Goal: Information Seeking & Learning: Learn about a topic

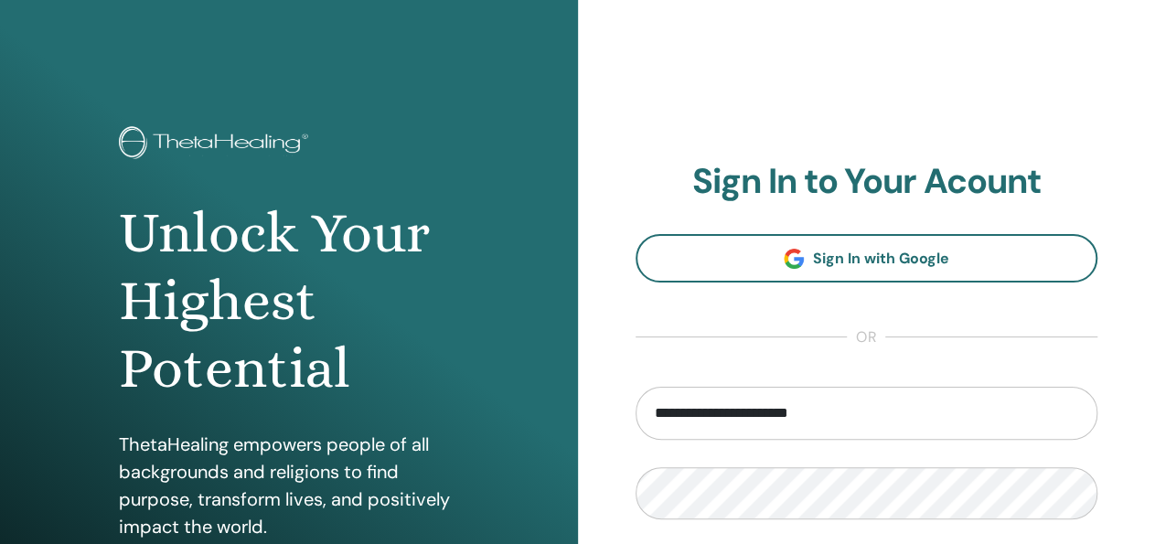
type input "**********"
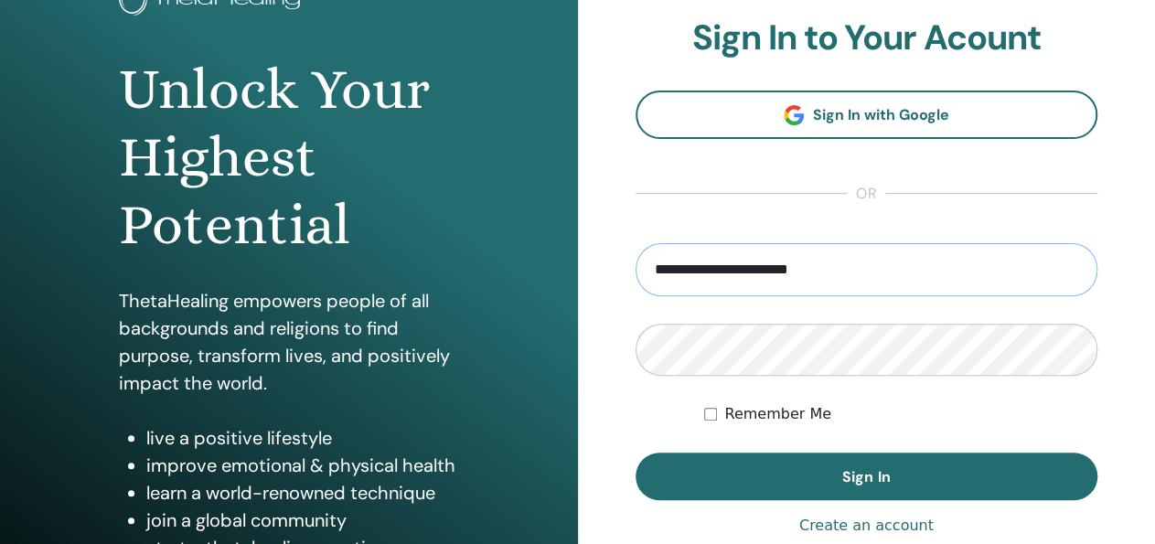
scroll to position [190, 0]
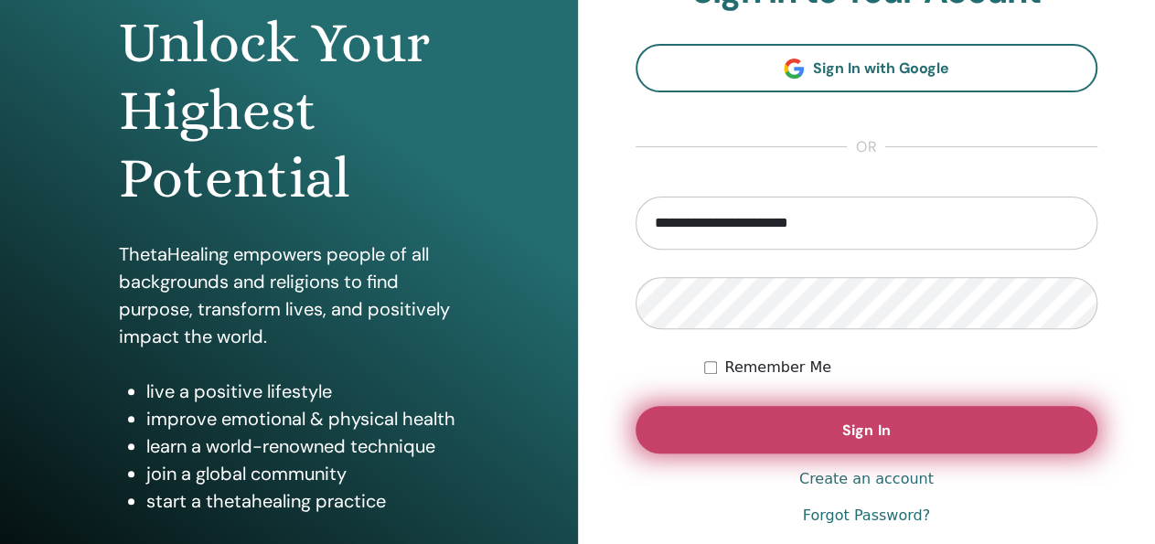
click at [853, 421] on span "Sign In" at bounding box center [866, 430] width 48 height 19
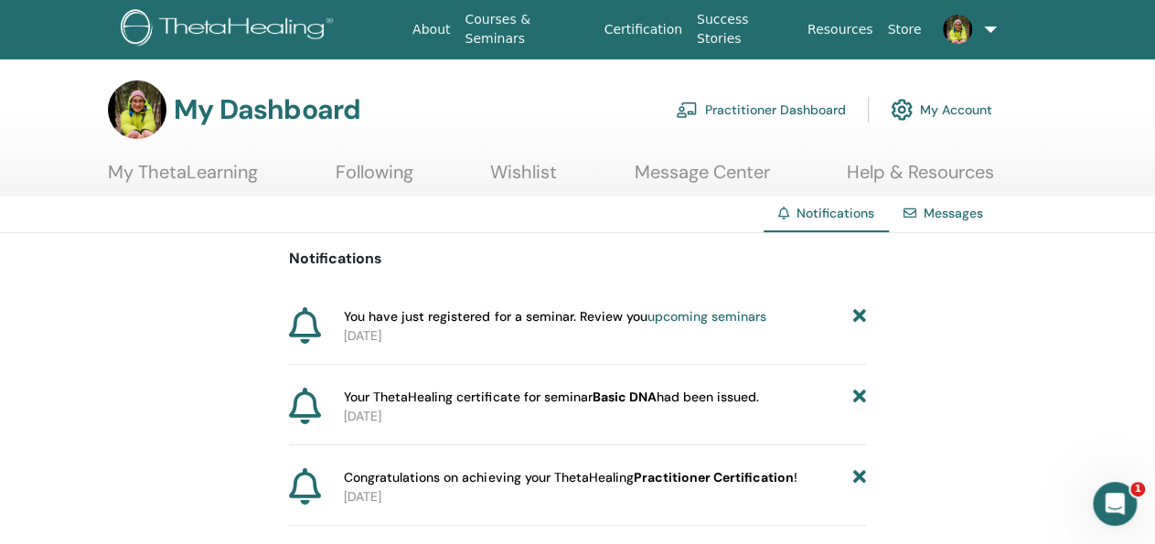
click at [780, 113] on link "Practitioner Dashboard" at bounding box center [761, 110] width 170 height 40
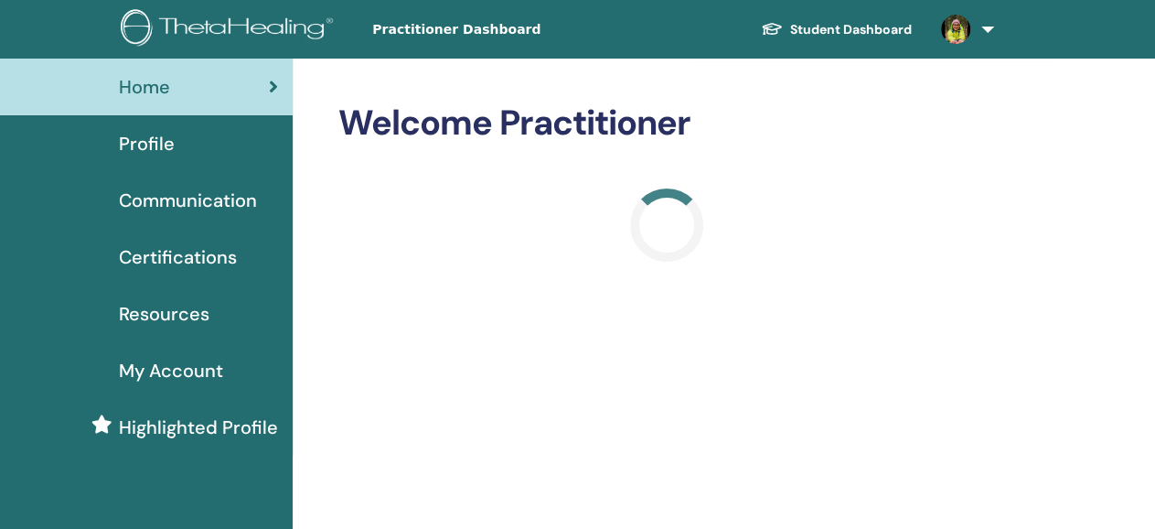
click at [896, 30] on link "Student Dashboard" at bounding box center [836, 30] width 180 height 34
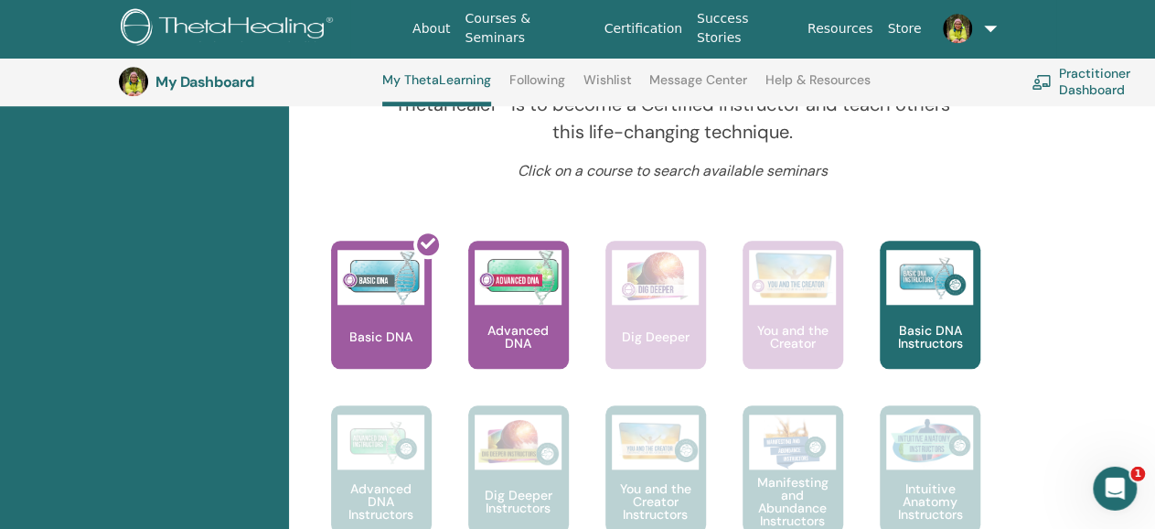
scroll to position [714, 0]
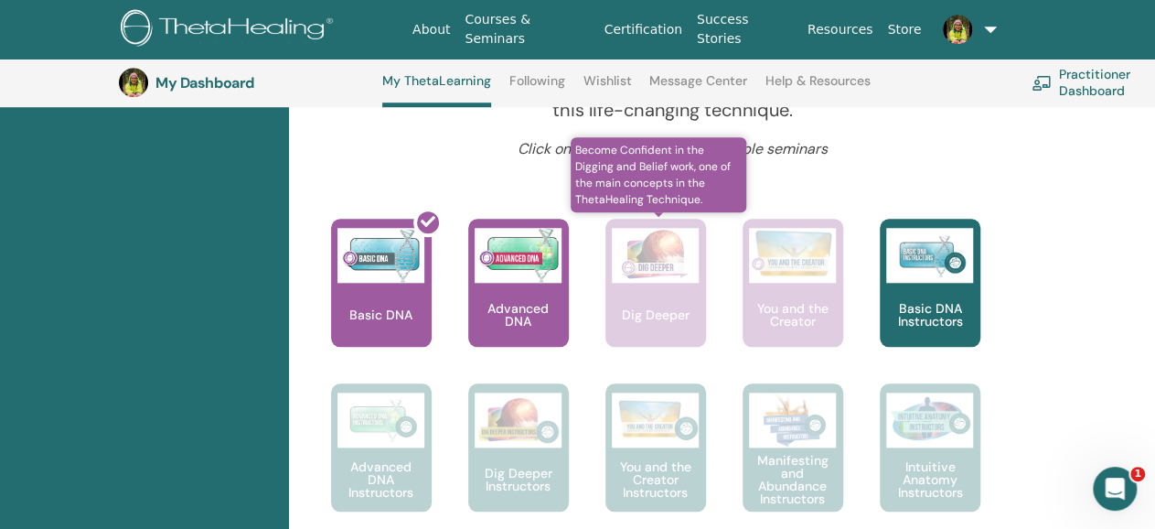
click at [661, 297] on div "Dig Deeper" at bounding box center [656, 283] width 101 height 128
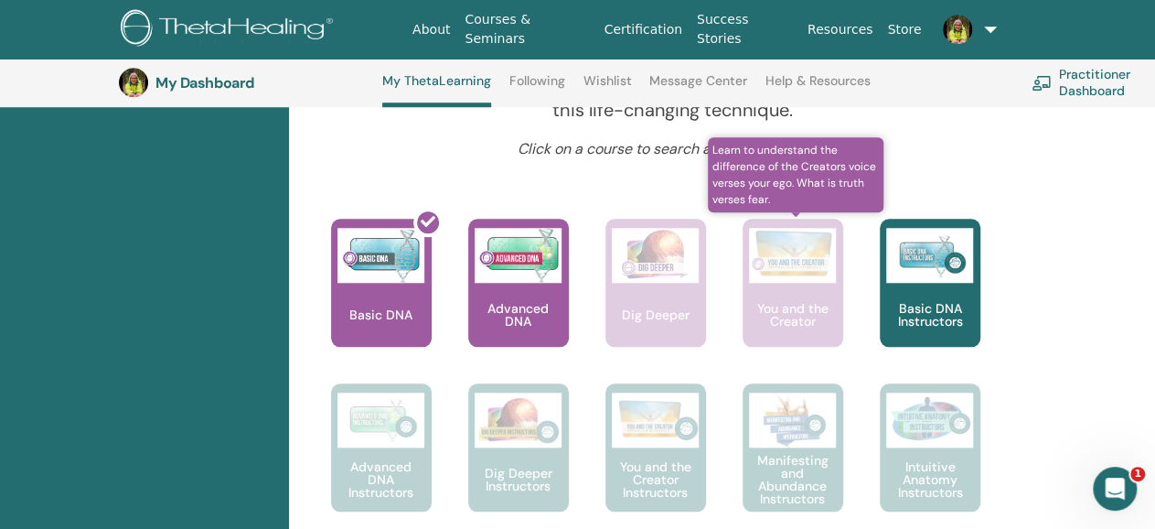
click at [751, 289] on div "You and the Creator" at bounding box center [793, 283] width 101 height 128
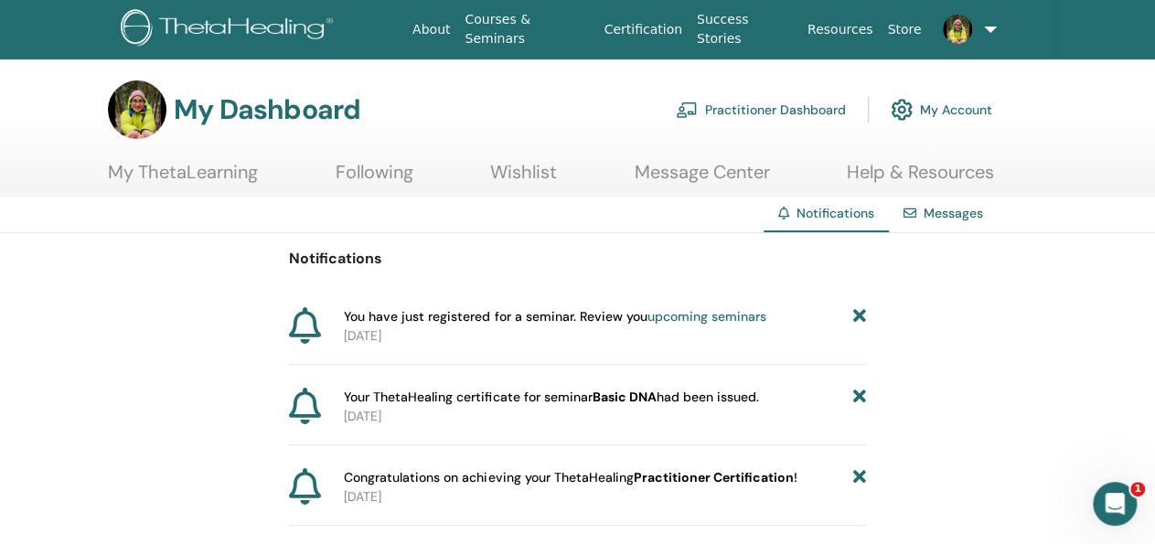
click at [797, 109] on link "Practitioner Dashboard" at bounding box center [761, 110] width 170 height 40
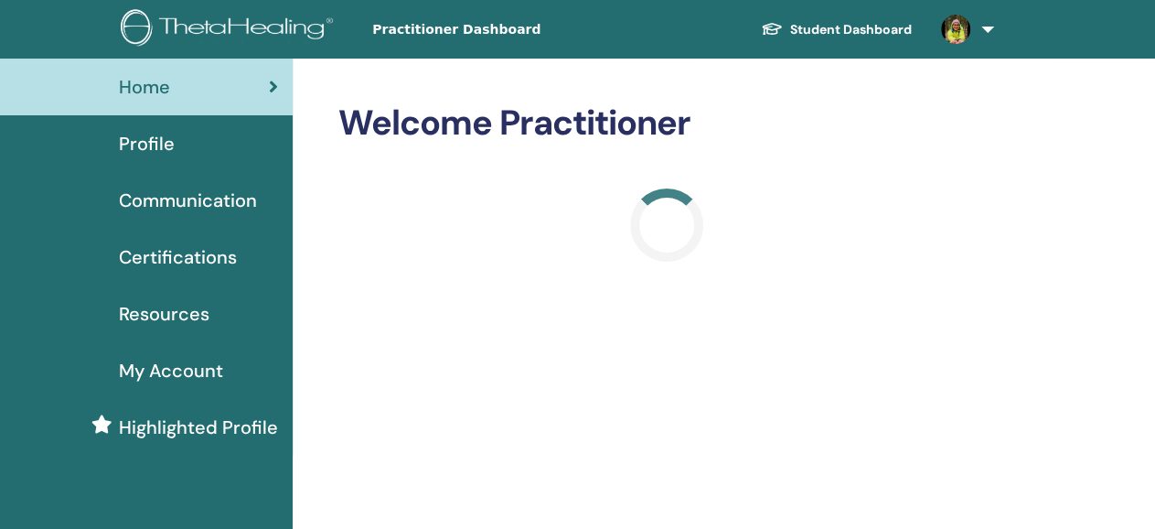
click at [171, 433] on span "Highlighted Profile" at bounding box center [198, 426] width 159 height 27
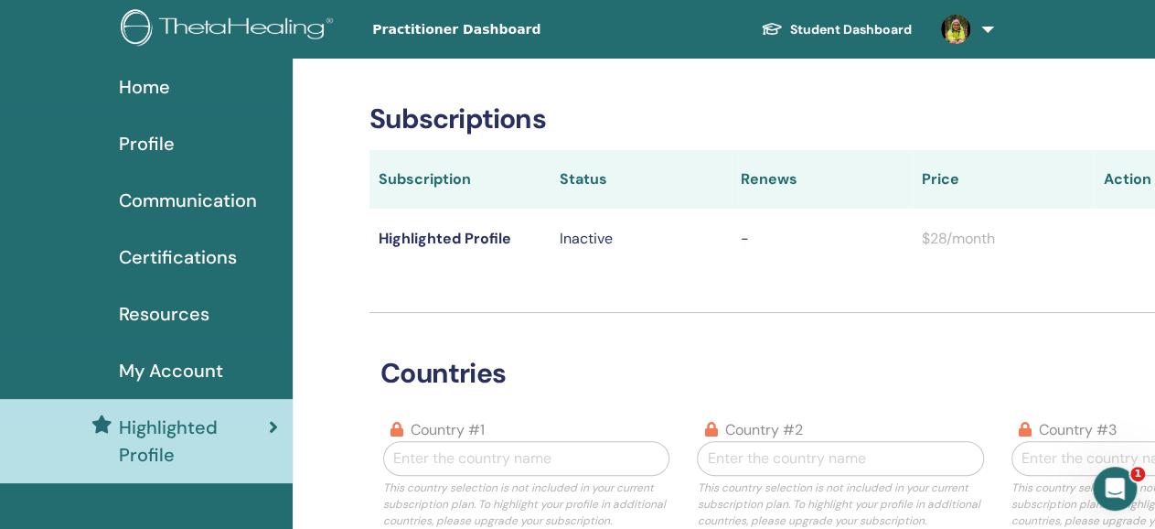
click at [156, 131] on span "Profile" at bounding box center [147, 143] width 56 height 27
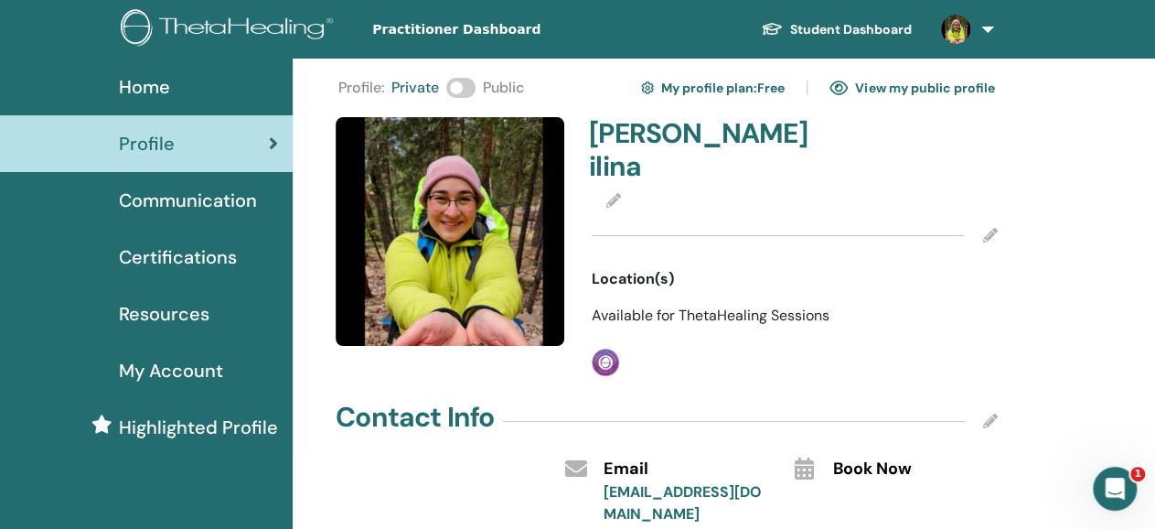
click at [146, 85] on span "Home" at bounding box center [144, 86] width 51 height 27
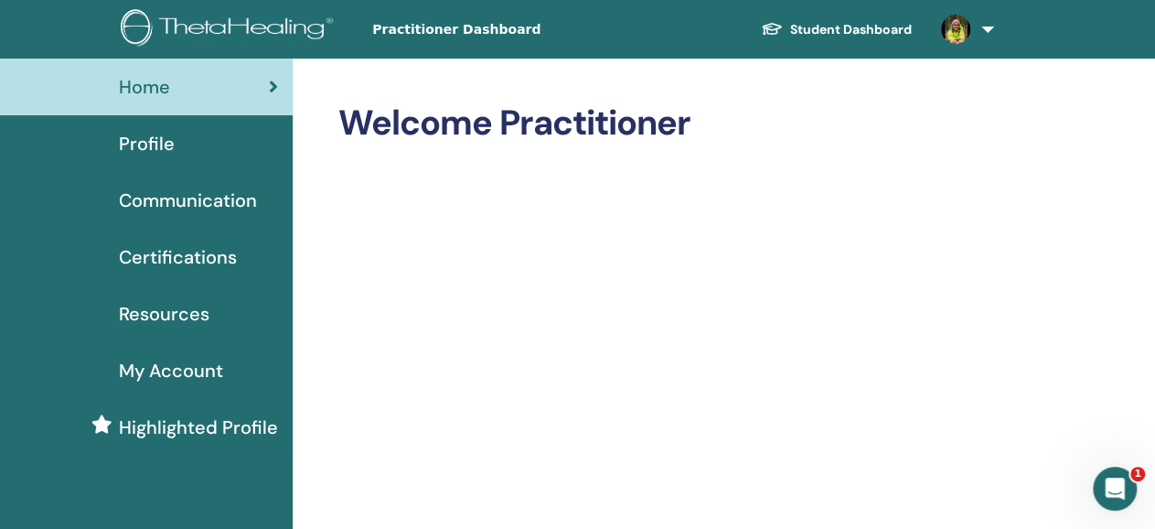
click at [830, 24] on link "Student Dashboard" at bounding box center [836, 30] width 180 height 34
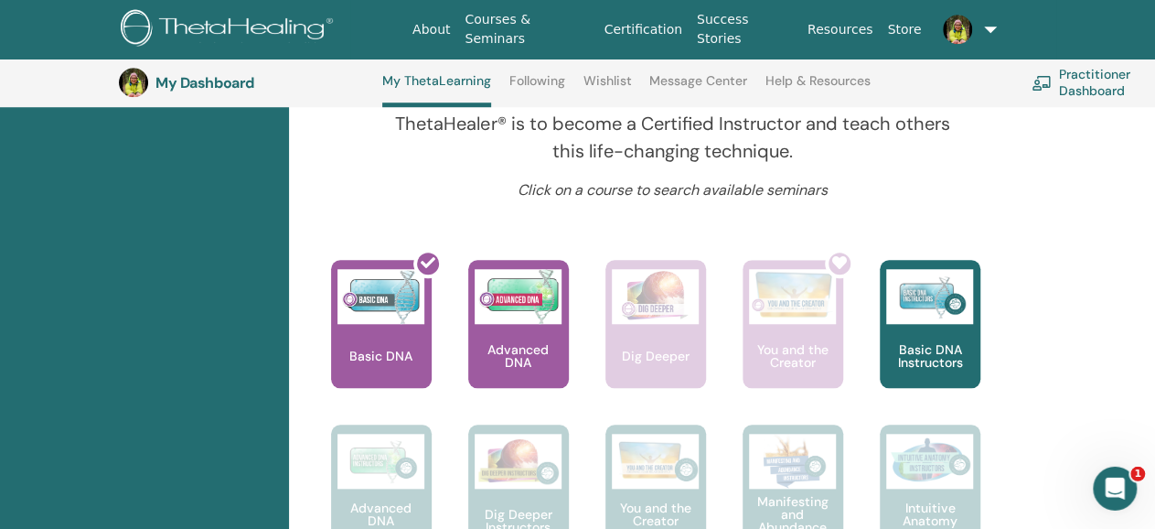
scroll to position [809, 0]
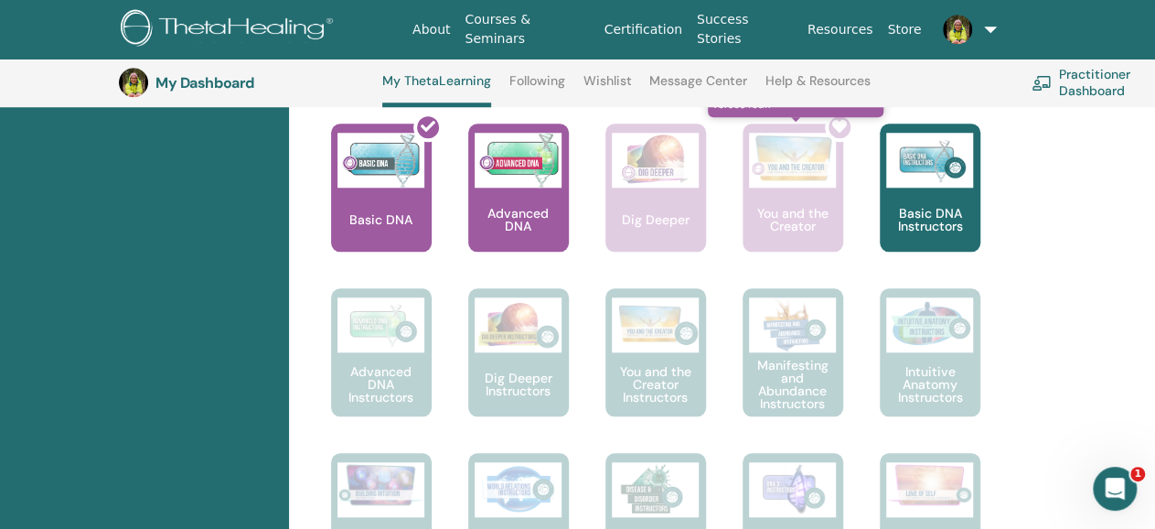
click at [811, 209] on div at bounding box center [804, 195] width 101 height 165
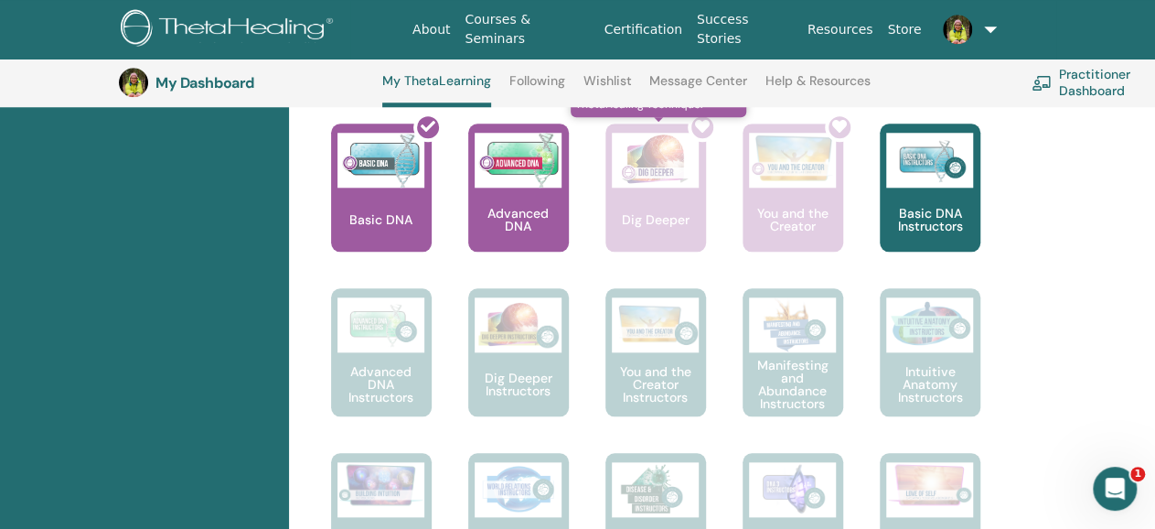
click at [673, 199] on div at bounding box center [667, 195] width 101 height 165
